Goal: Transaction & Acquisition: Purchase product/service

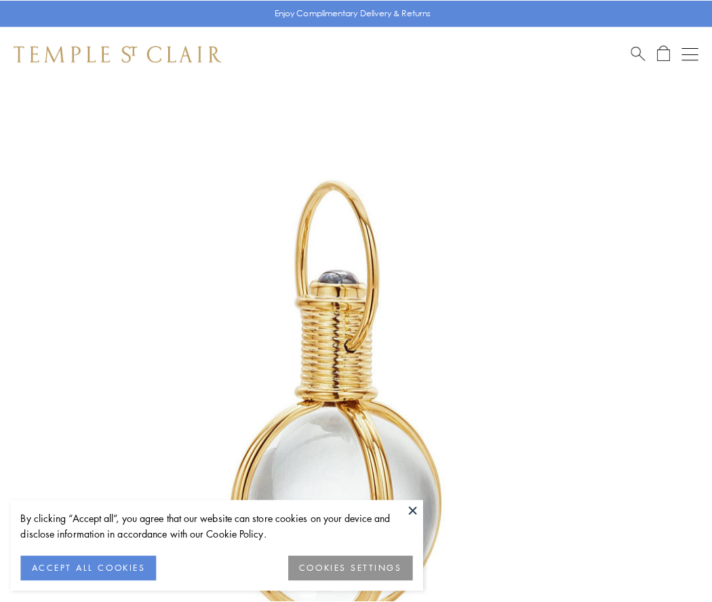
scroll to position [354, 0]
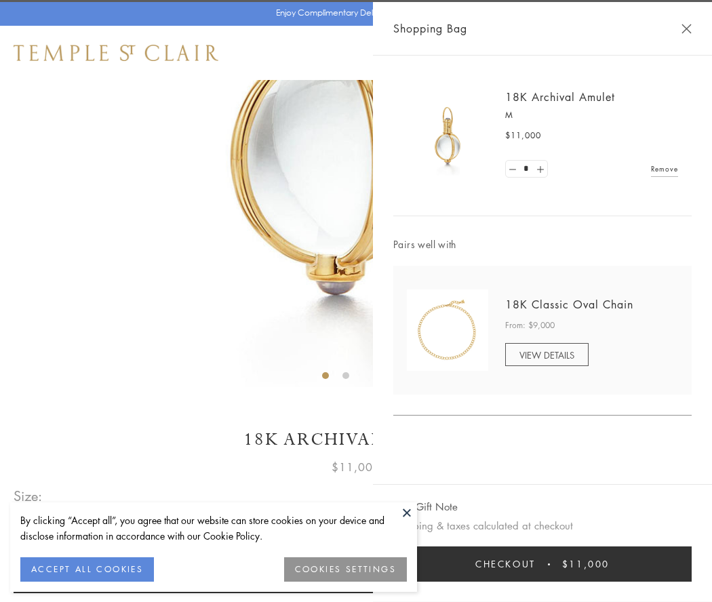
click at [543, 564] on button "Checkout $11,000" at bounding box center [543, 564] width 299 height 35
